Goal: Information Seeking & Learning: Check status

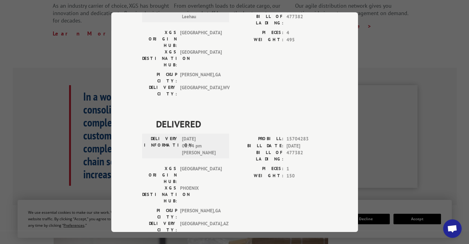
scroll to position [217, 0]
click at [84, 70] on div "Track Shipment DELIVERED DELIVERY INFORMATION: PROBILL: 9753379 BILL DATE: [DAT…" at bounding box center [234, 122] width 469 height 244
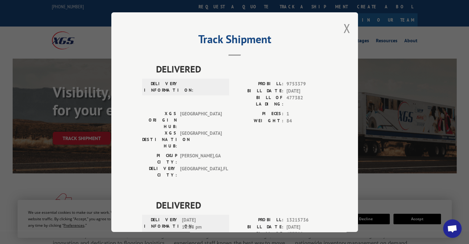
scroll to position [0, 0]
click at [345, 29] on button "Close modal" at bounding box center [347, 28] width 7 height 16
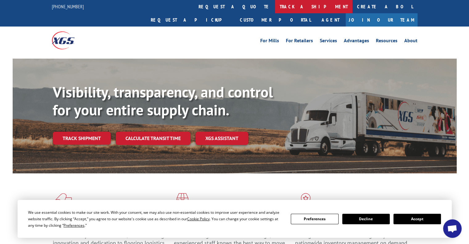
click at [275, 8] on link "track a shipment" at bounding box center [313, 6] width 77 height 13
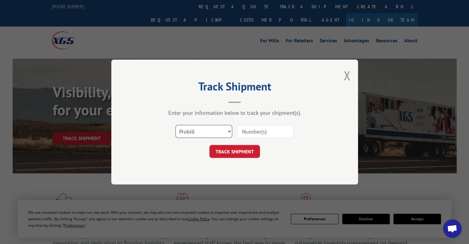
click at [210, 133] on select "Select category... Probill BOL PO" at bounding box center [204, 131] width 57 height 13
select select "bol"
click at [176, 125] on select "Select category... Probill BOL PO" at bounding box center [204, 131] width 57 height 13
click at [254, 132] on input at bounding box center [265, 131] width 57 height 13
paste input "481679"
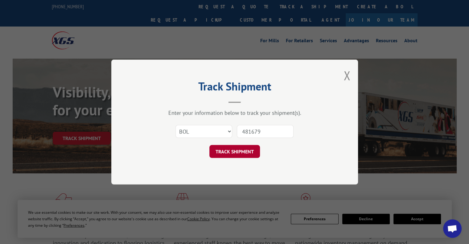
type input "481679"
click at [245, 152] on button "TRACK SHIPMENT" at bounding box center [235, 151] width 51 height 13
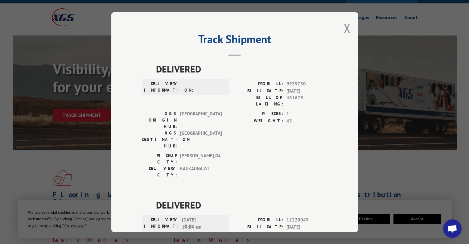
click at [26, 149] on div "Track Shipment DELIVERED DELIVERY INFORMATION: PROBILL: 9939750 BILL DATE: [DAT…" at bounding box center [234, 122] width 469 height 244
click at [344, 27] on button "Close modal" at bounding box center [347, 28] width 7 height 16
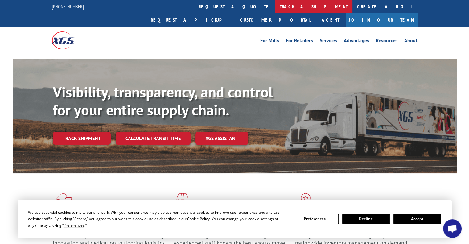
click at [275, 1] on link "track a shipment" at bounding box center [313, 6] width 77 height 13
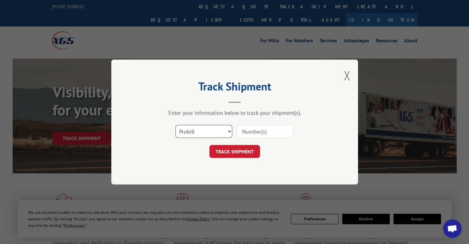
click at [217, 133] on select "Select category... Probill BOL PO" at bounding box center [204, 131] width 57 height 13
select select "bol"
click at [176, 125] on select "Select category... Probill BOL PO" at bounding box center [204, 131] width 57 height 13
click at [264, 131] on input at bounding box center [265, 131] width 57 height 13
paste input "481679"
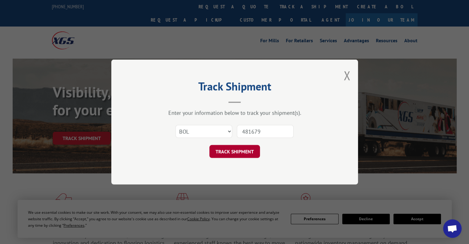
type input "481679"
click at [246, 149] on button "TRACK SHIPMENT" at bounding box center [235, 151] width 51 height 13
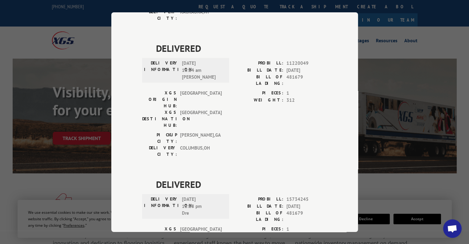
scroll to position [157, 0]
click at [399, 182] on div "Track Shipment DELIVERED DELIVERY INFORMATION: PROBILL: 9939750 BILL DATE: [DAT…" at bounding box center [234, 122] width 469 height 244
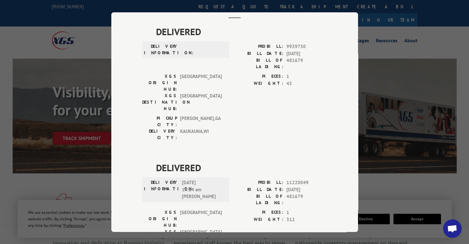
scroll to position [20, 0]
